Goal: Information Seeking & Learning: Learn about a topic

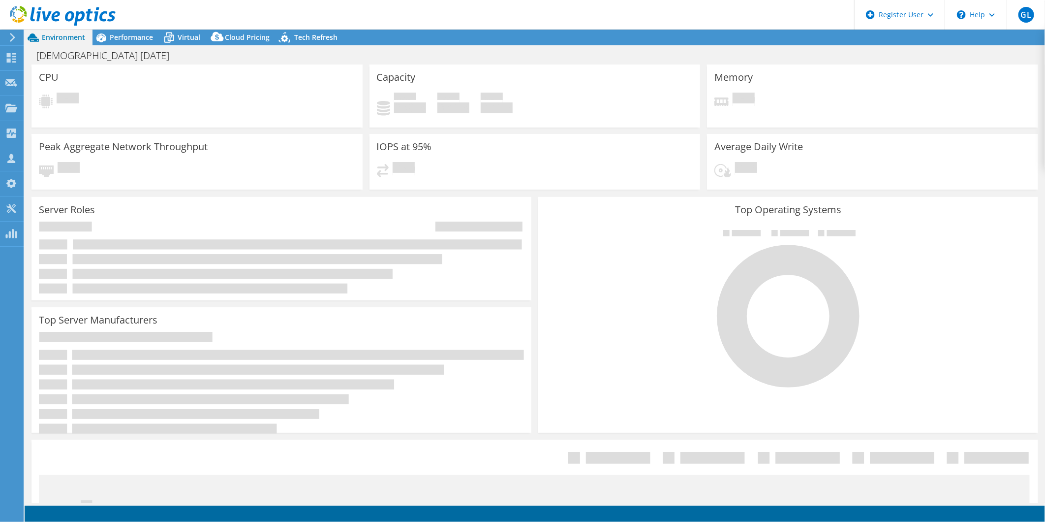
select select "USD"
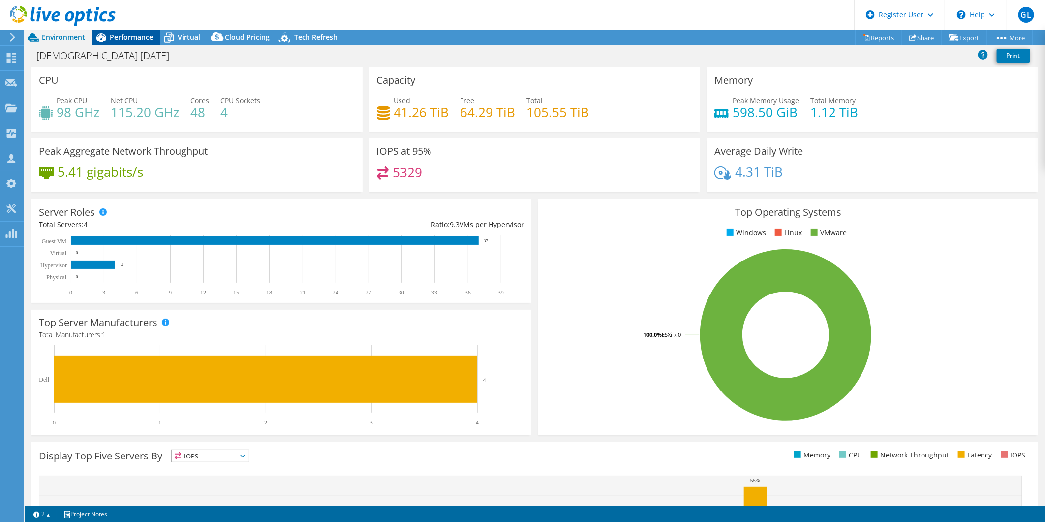
click at [138, 41] on span "Performance" at bounding box center [131, 36] width 43 height 9
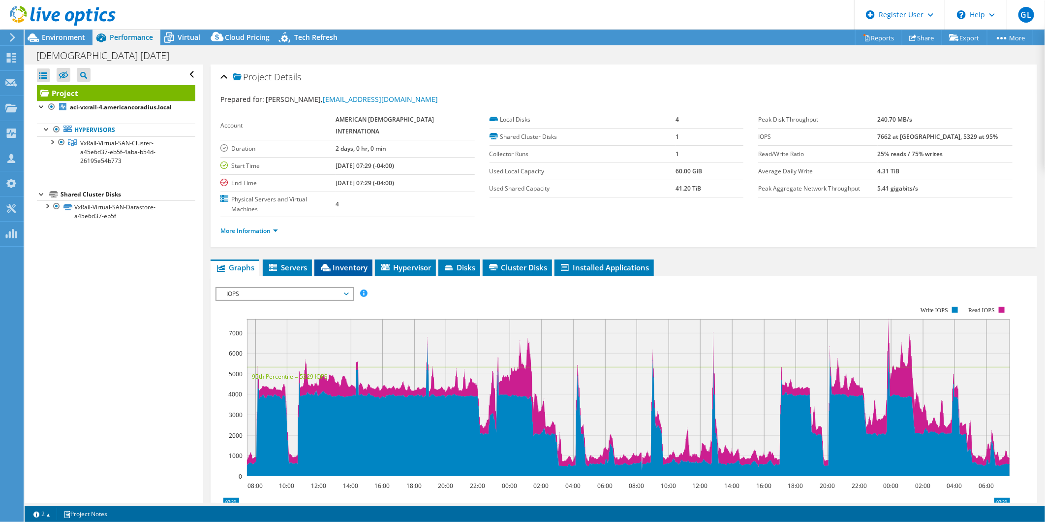
click at [329, 264] on icon at bounding box center [326, 267] width 10 height 7
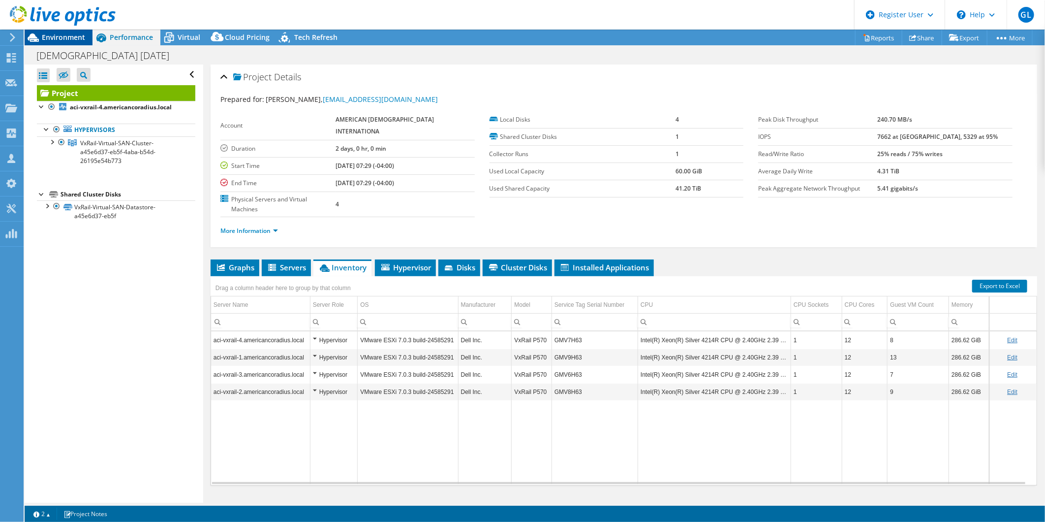
click at [74, 39] on span "Environment" at bounding box center [63, 36] width 43 height 9
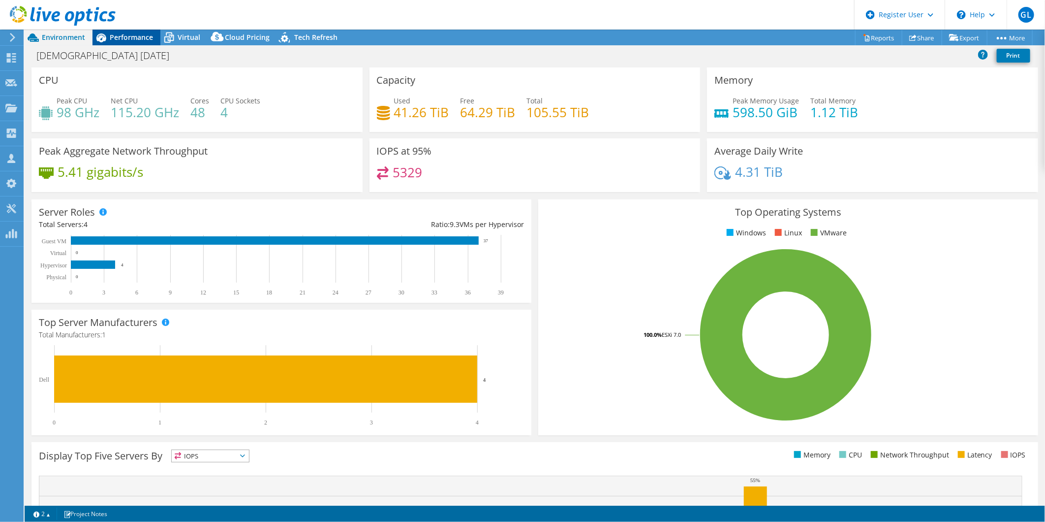
click at [119, 37] on span "Performance" at bounding box center [131, 36] width 43 height 9
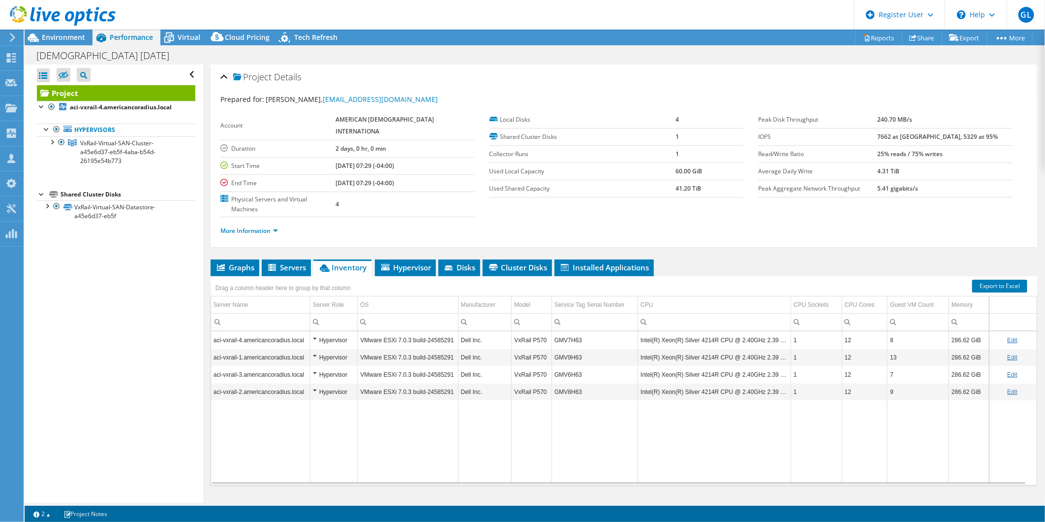
click at [52, 30] on div at bounding box center [58, 16] width 116 height 33
click at [64, 33] on span "Environment" at bounding box center [63, 36] width 43 height 9
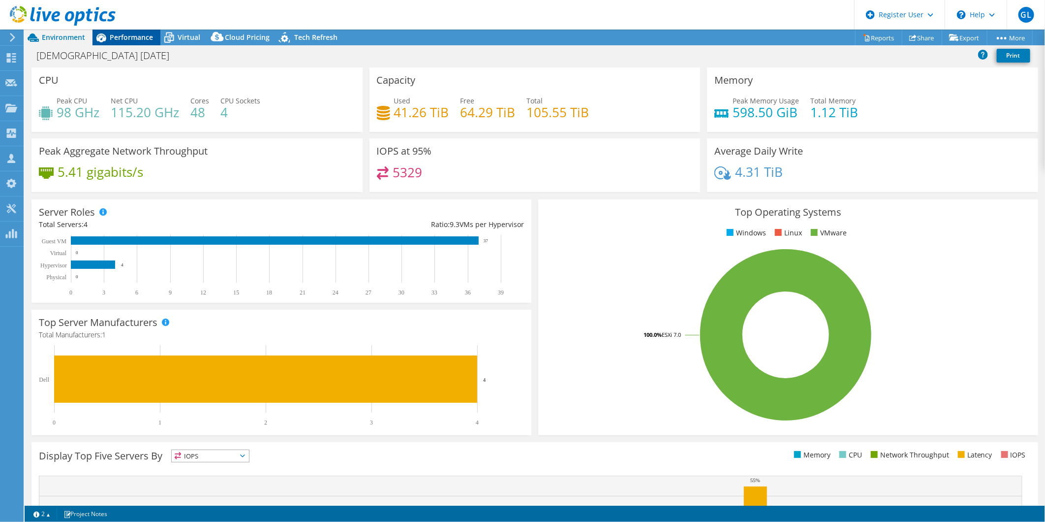
click at [135, 32] on span "Performance" at bounding box center [131, 36] width 43 height 9
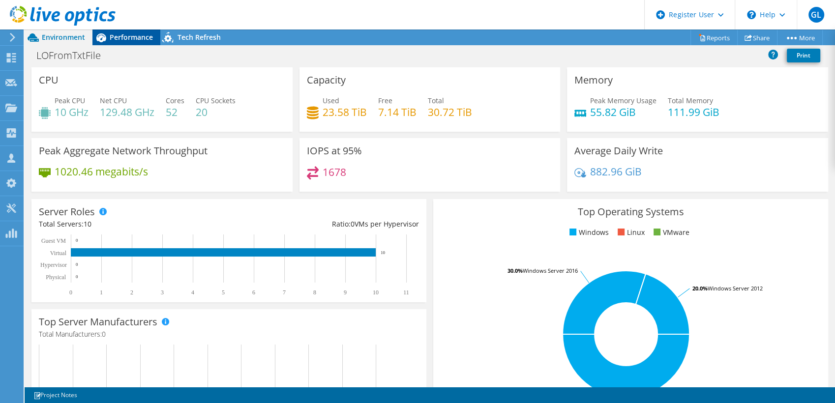
click at [117, 41] on span "Performance" at bounding box center [131, 36] width 43 height 9
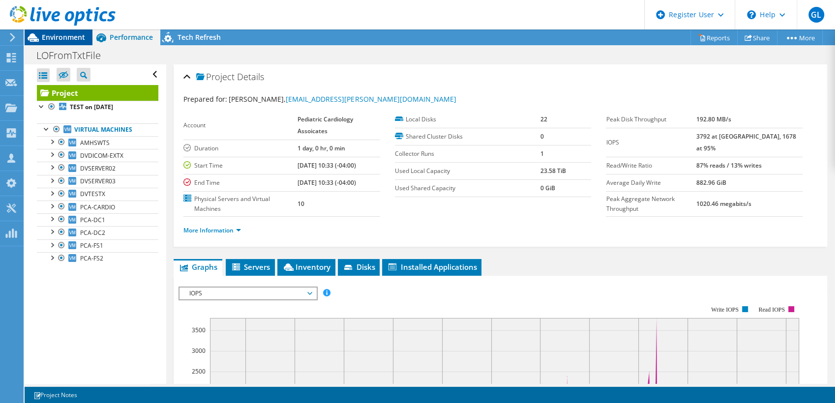
click at [62, 34] on span "Environment" at bounding box center [63, 36] width 43 height 9
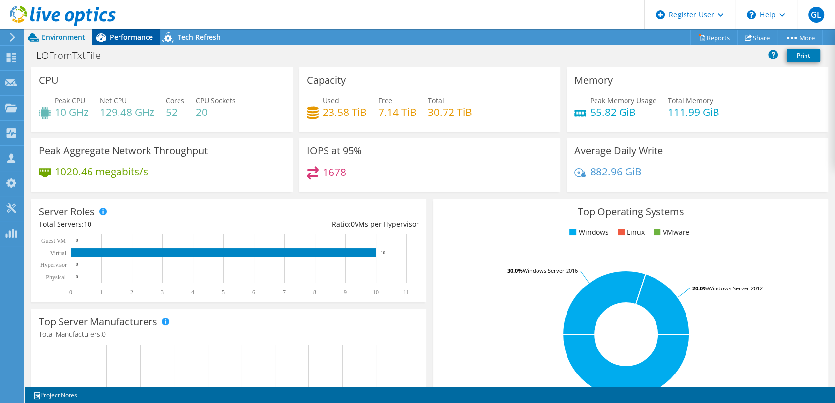
click at [142, 42] on div "Performance" at bounding box center [127, 38] width 68 height 16
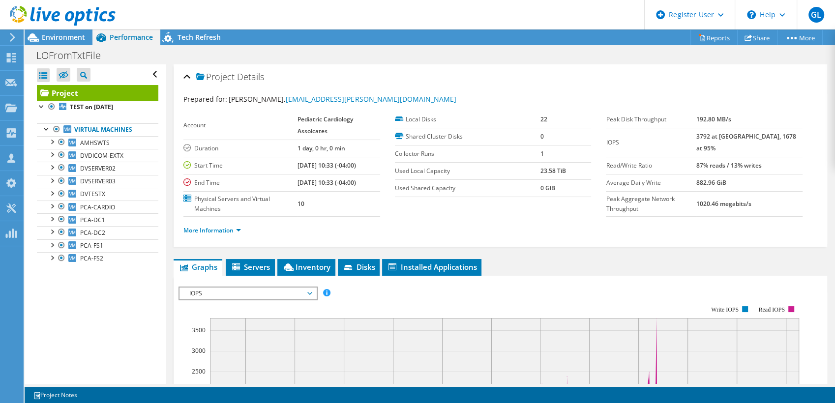
click at [83, 32] on div at bounding box center [58, 16] width 116 height 33
click at [83, 38] on span "Environment" at bounding box center [63, 36] width 43 height 9
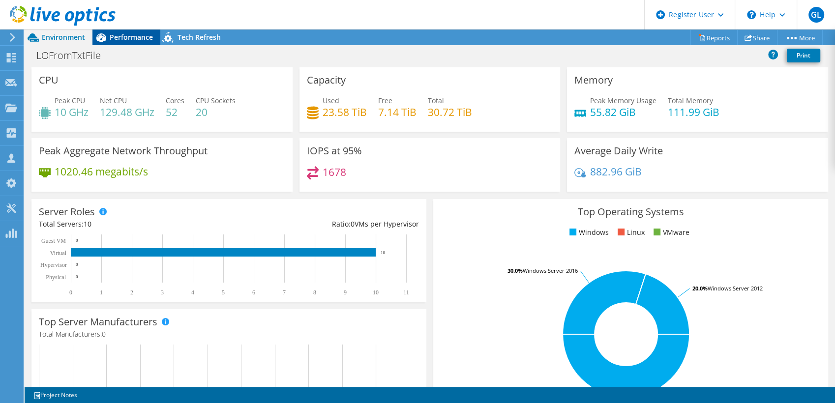
click at [148, 36] on span "Performance" at bounding box center [131, 36] width 43 height 9
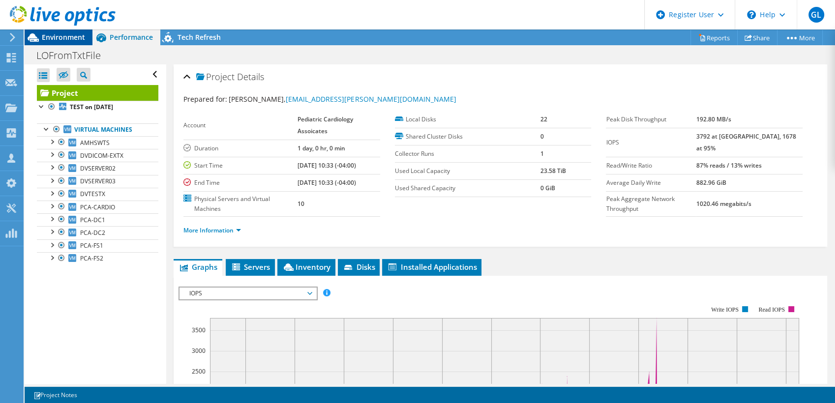
click at [73, 39] on span "Environment" at bounding box center [63, 36] width 43 height 9
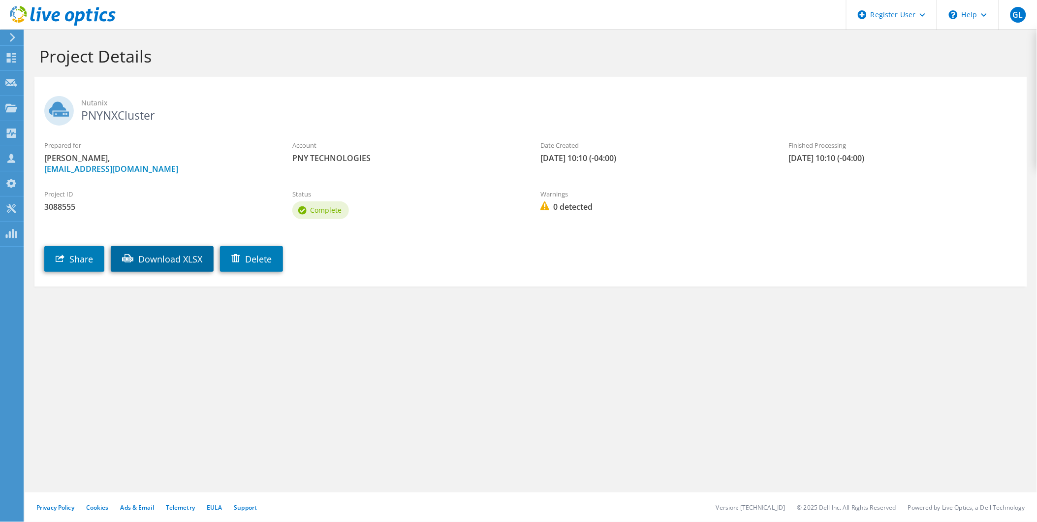
click at [183, 256] on link "Download XLSX" at bounding box center [162, 259] width 103 height 26
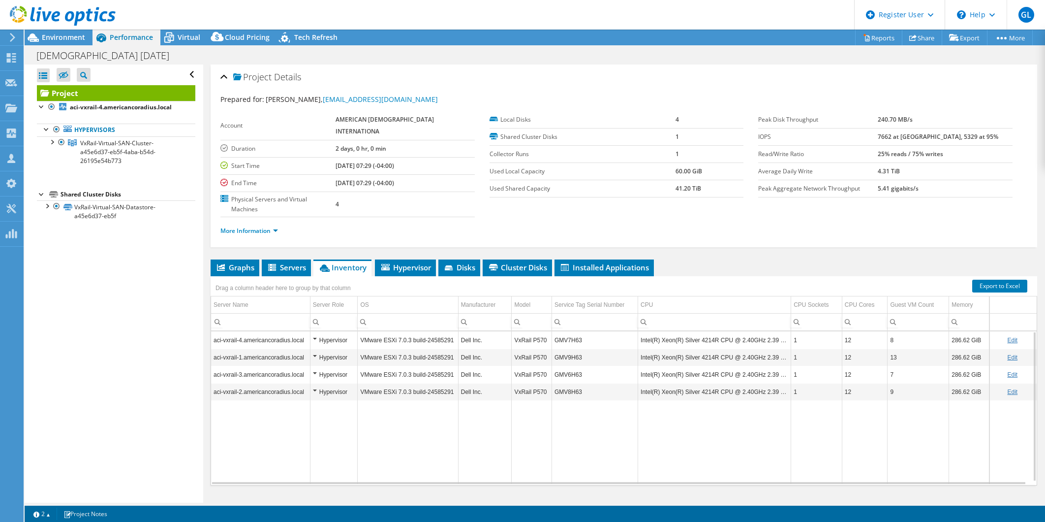
select select "USD"
click at [244, 262] on span "Graphs" at bounding box center [235, 267] width 39 height 10
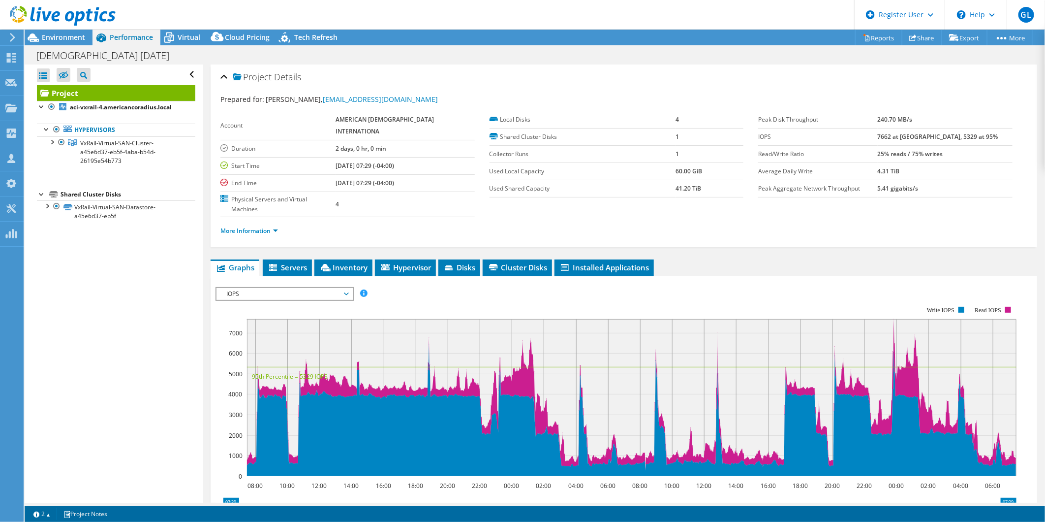
click at [303, 288] on span "IOPS" at bounding box center [284, 294] width 126 height 12
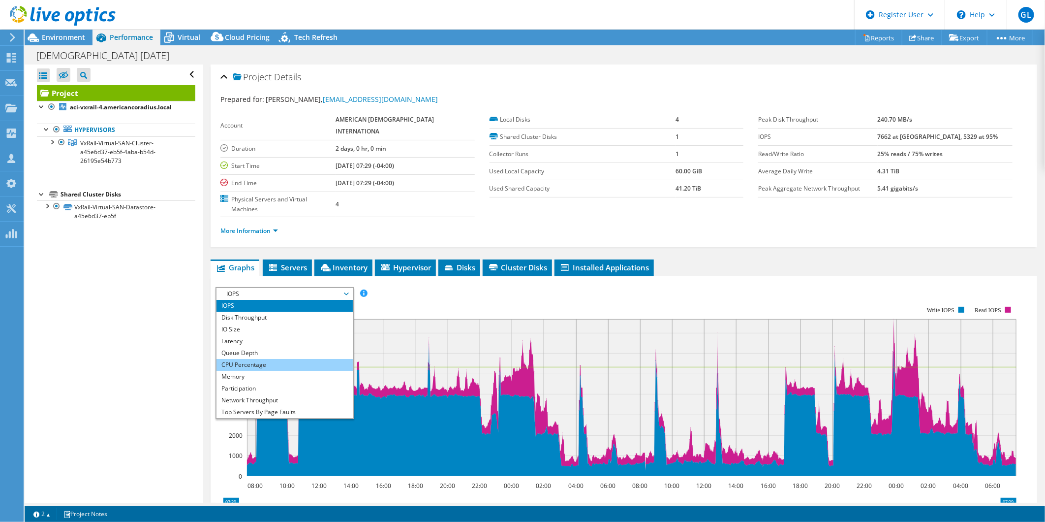
click at [292, 359] on li "CPU Percentage" at bounding box center [284, 365] width 136 height 12
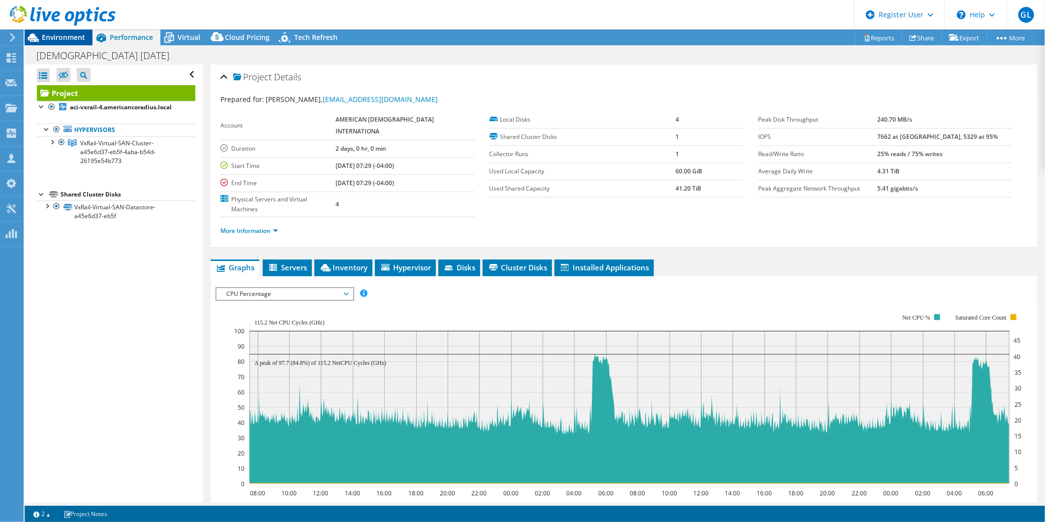
click at [85, 41] on span "Environment" at bounding box center [63, 36] width 43 height 9
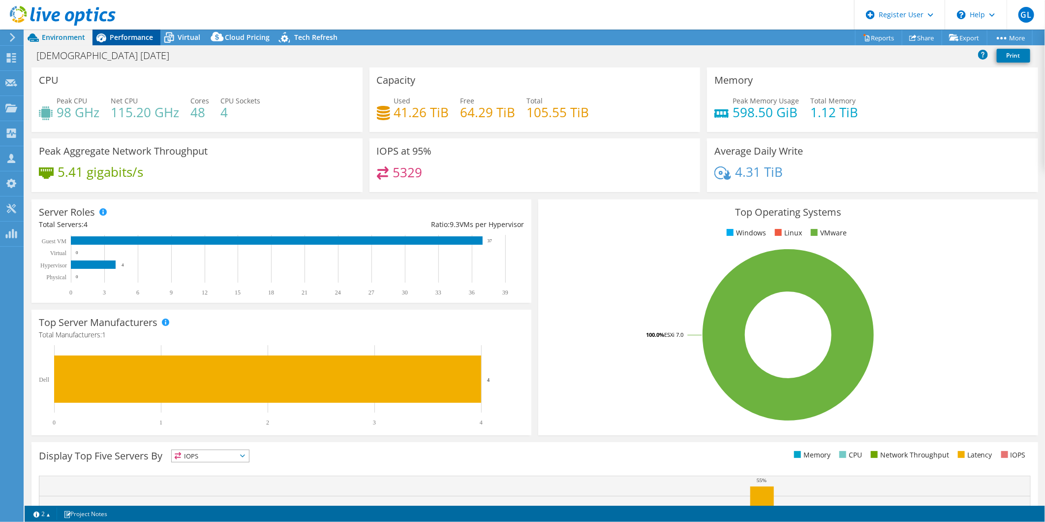
click at [145, 37] on span "Performance" at bounding box center [131, 36] width 43 height 9
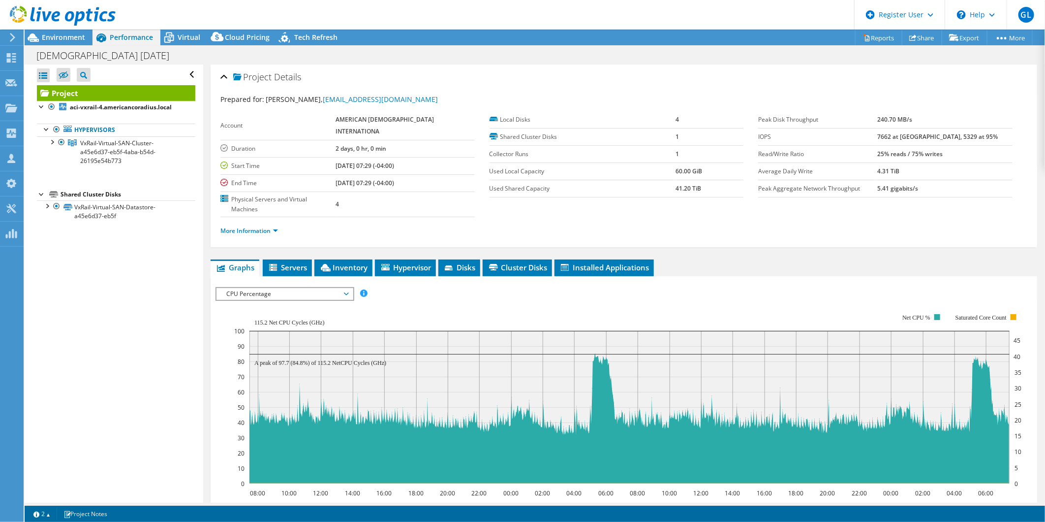
click at [275, 288] on span "CPU Percentage" at bounding box center [284, 294] width 126 height 12
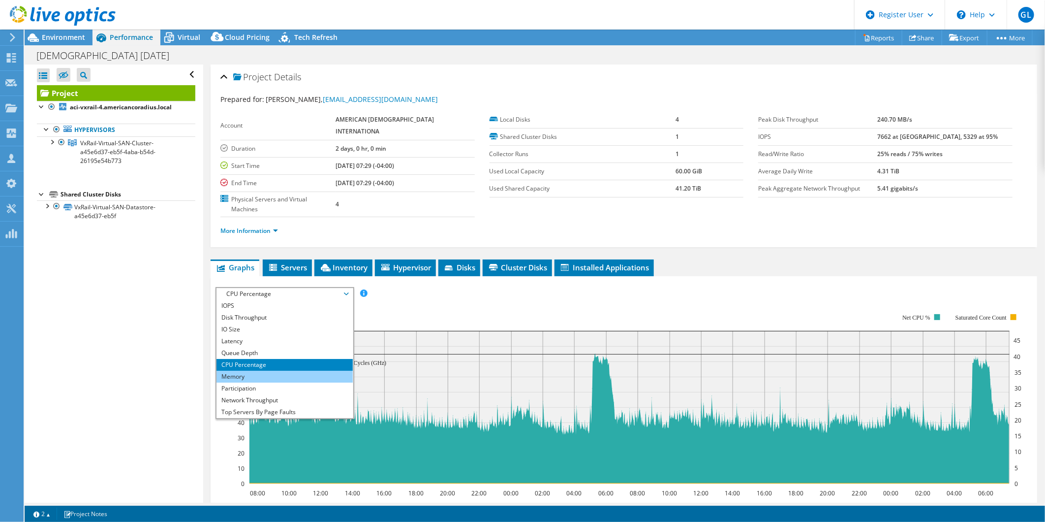
click at [296, 371] on li "Memory" at bounding box center [284, 377] width 136 height 12
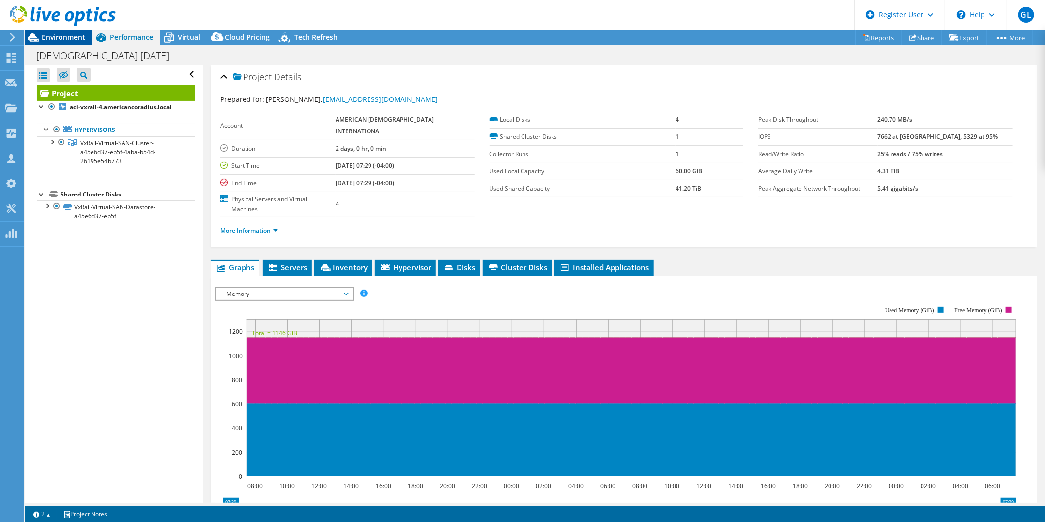
click at [39, 32] on icon at bounding box center [33, 37] width 17 height 17
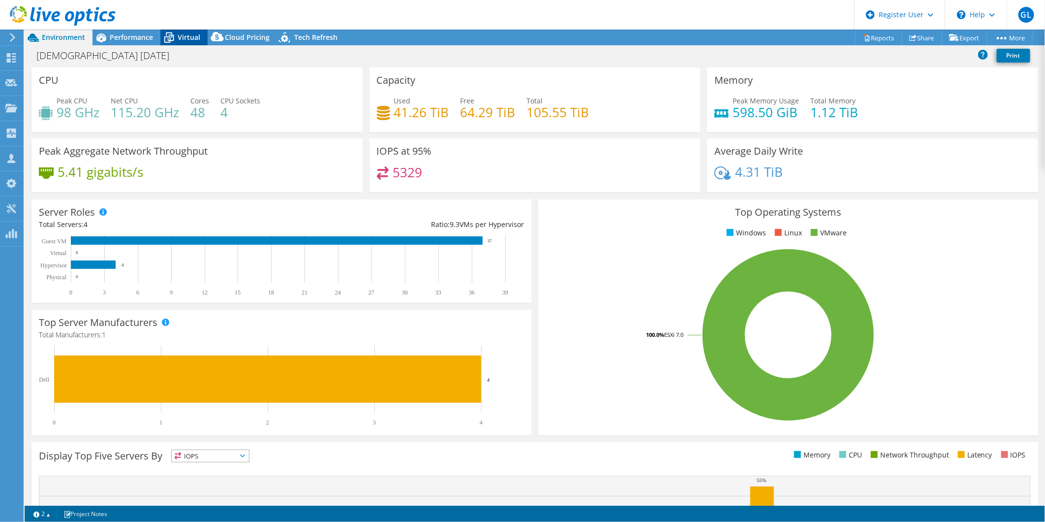
click at [195, 32] on span "Virtual" at bounding box center [189, 36] width 23 height 9
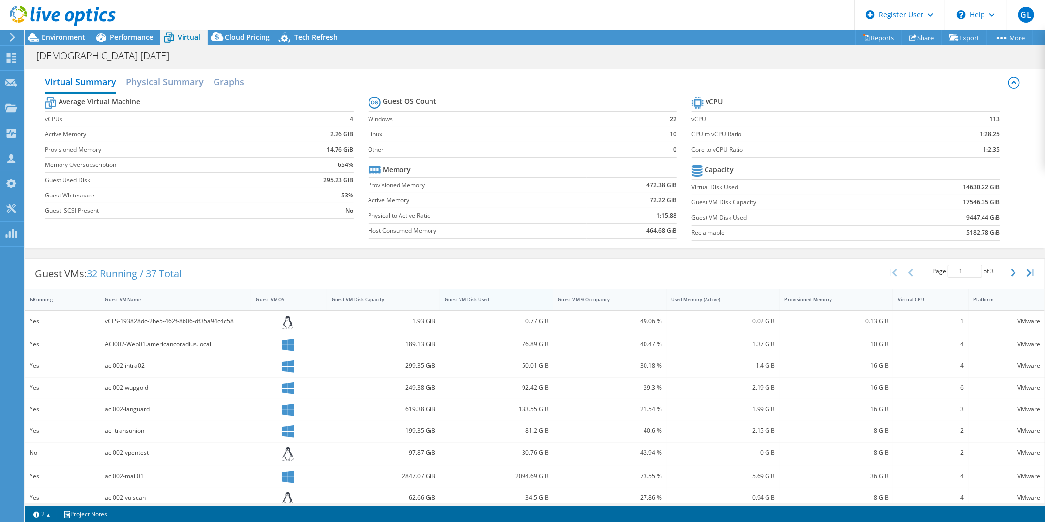
click at [497, 301] on div "Guest VM Disk Used" at bounding box center [491, 299] width 92 height 6
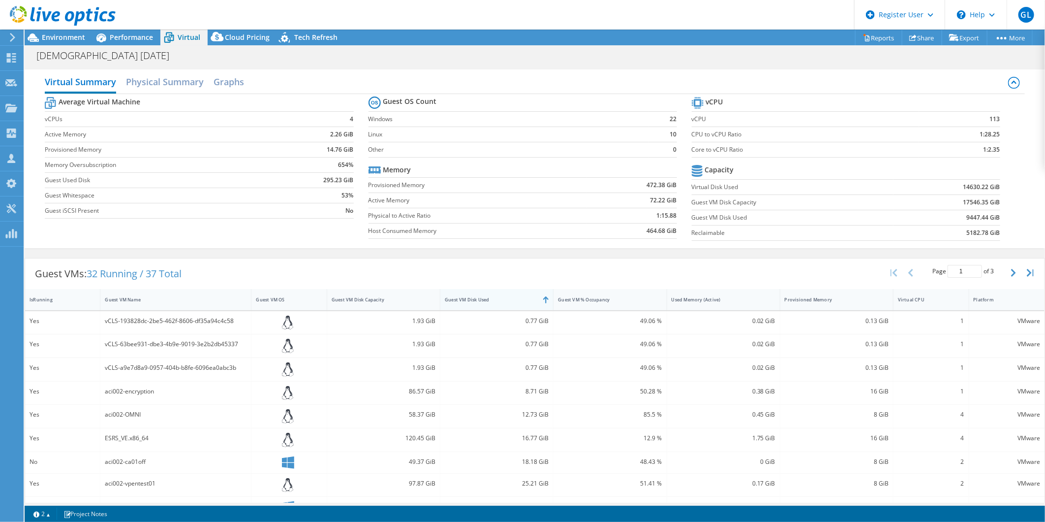
click at [497, 301] on div "Guest VM Disk Used" at bounding box center [491, 299] width 92 height 6
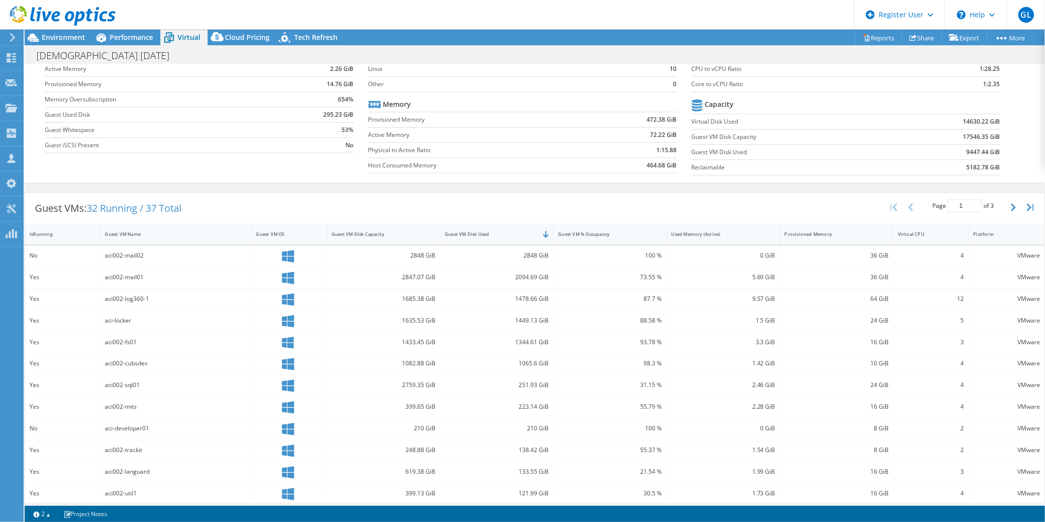
scroll to position [109, 0]
